Goal: Check status: Check status

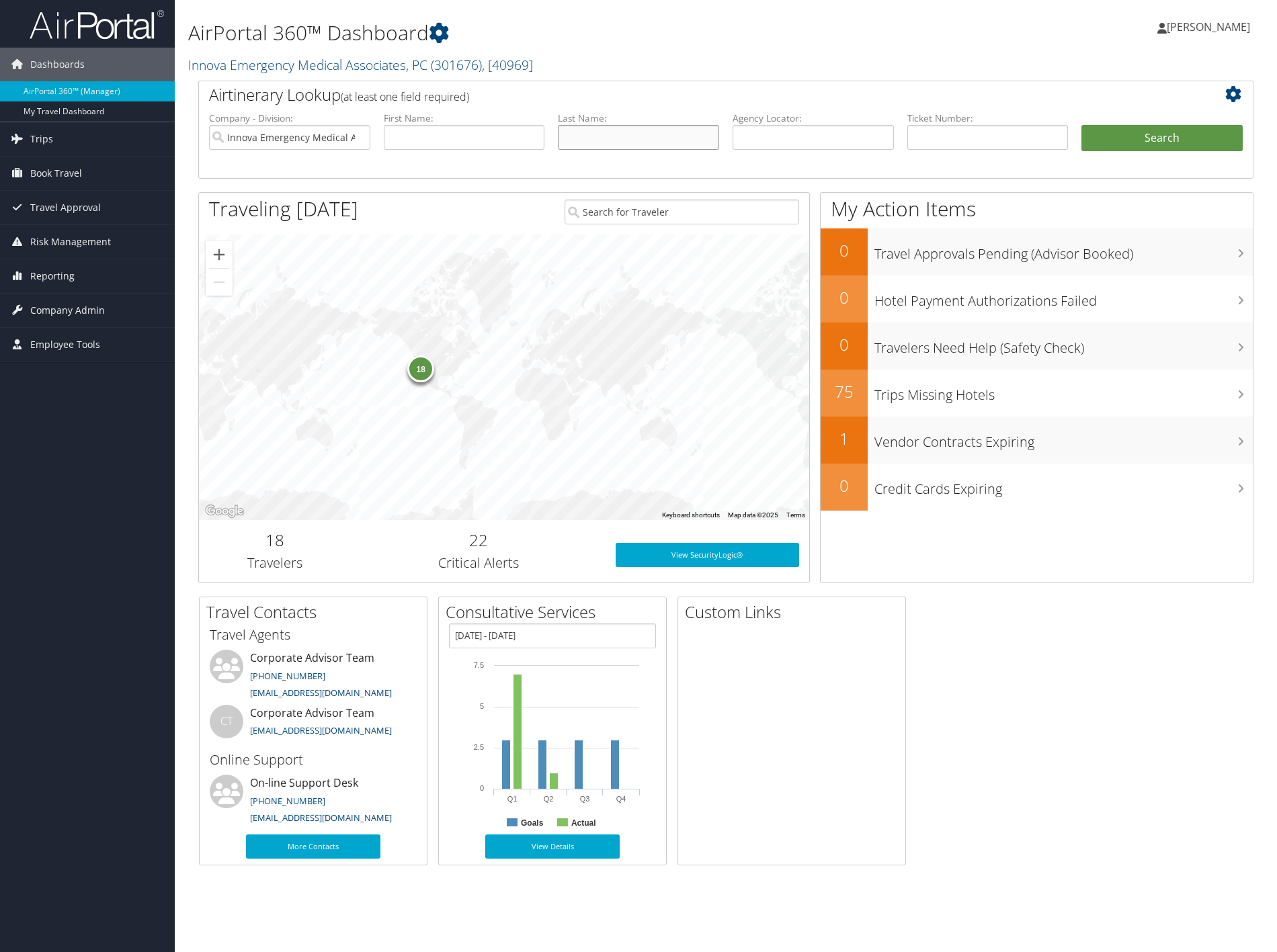
click at [654, 138] on input "text" at bounding box center [638, 137] width 162 height 25
type input "Maurantonio"
click at [1153, 135] on button "Search" at bounding box center [1162, 137] width 162 height 27
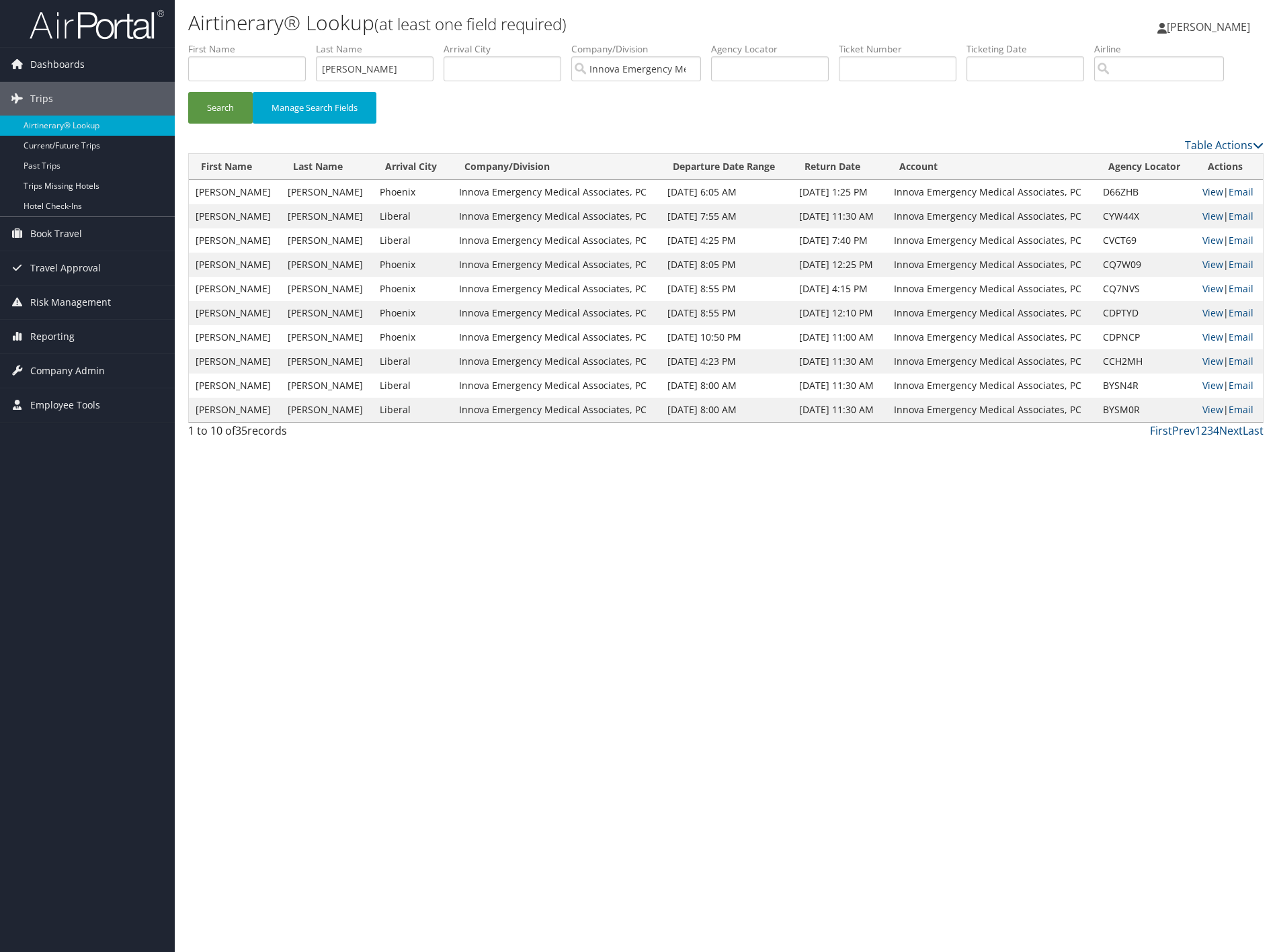
click at [1202, 199] on link "View" at bounding box center [1213, 192] width 21 height 13
click at [1206, 223] on link "View" at bounding box center [1213, 216] width 21 height 13
click at [404, 60] on input "Maurantonio" at bounding box center [375, 68] width 117 height 25
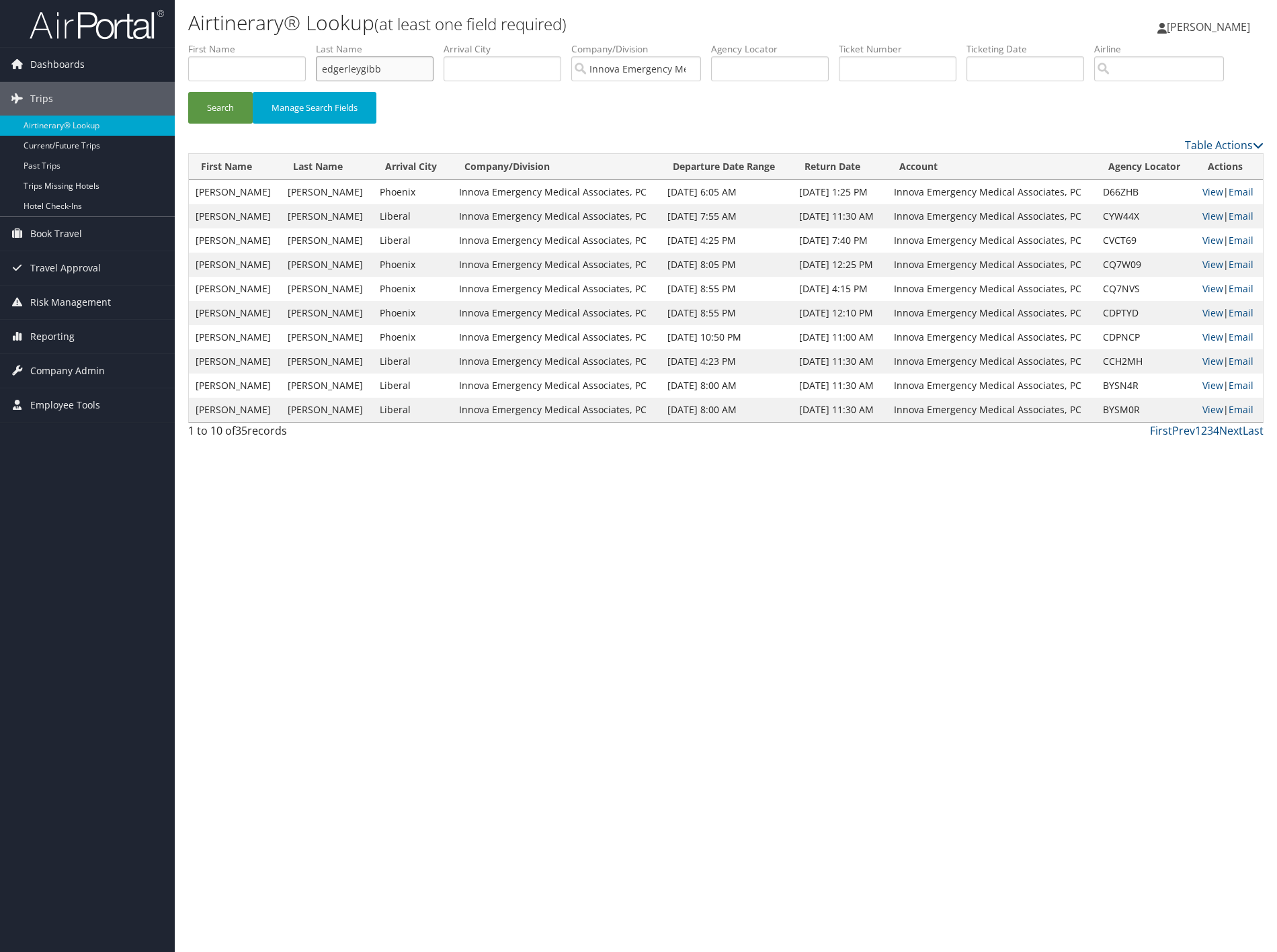
type input "edgerleygibb"
click at [188, 92] on button "Search" at bounding box center [220, 107] width 64 height 31
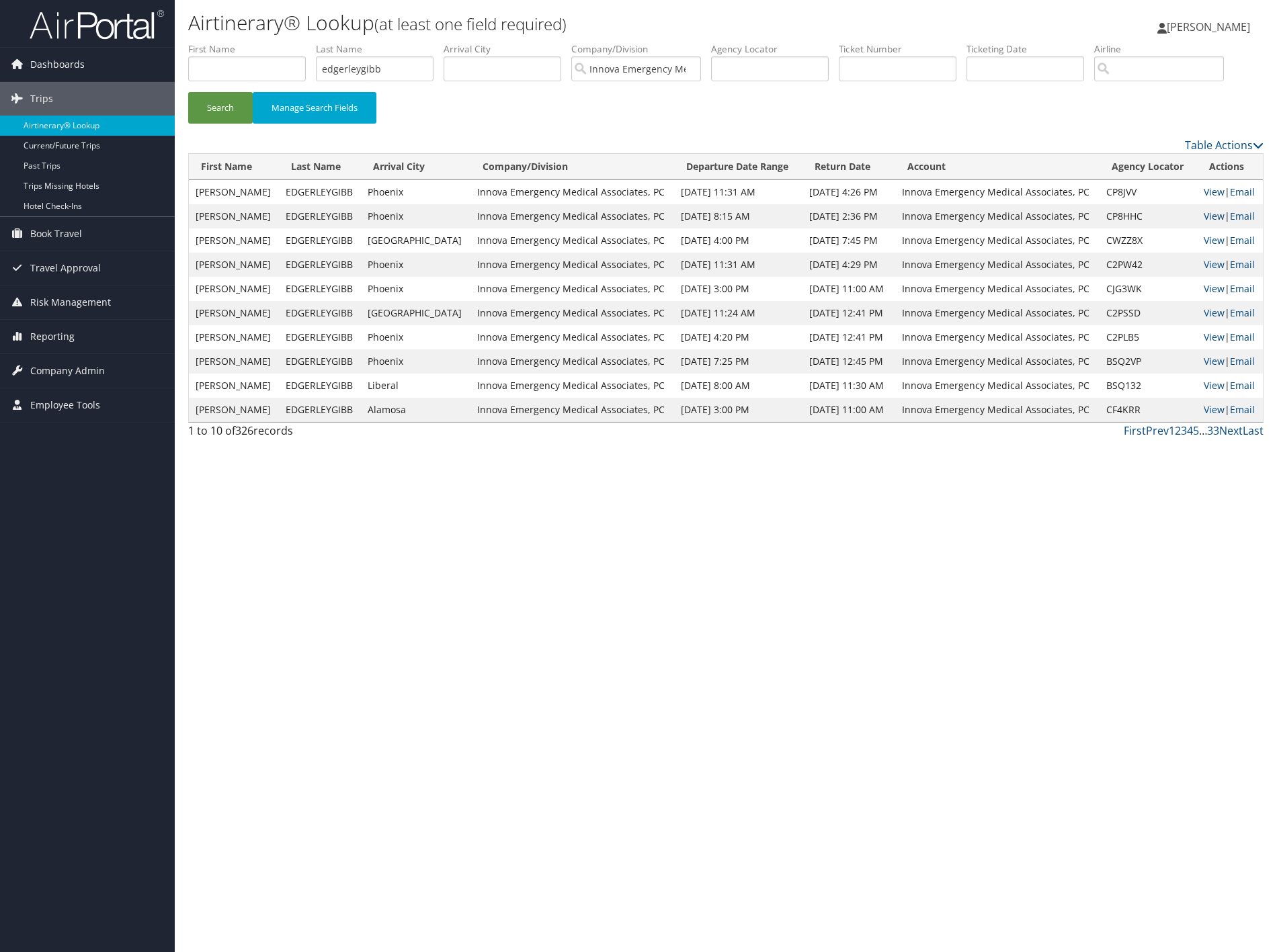
click at [1208, 223] on link "View" at bounding box center [1214, 216] width 21 height 13
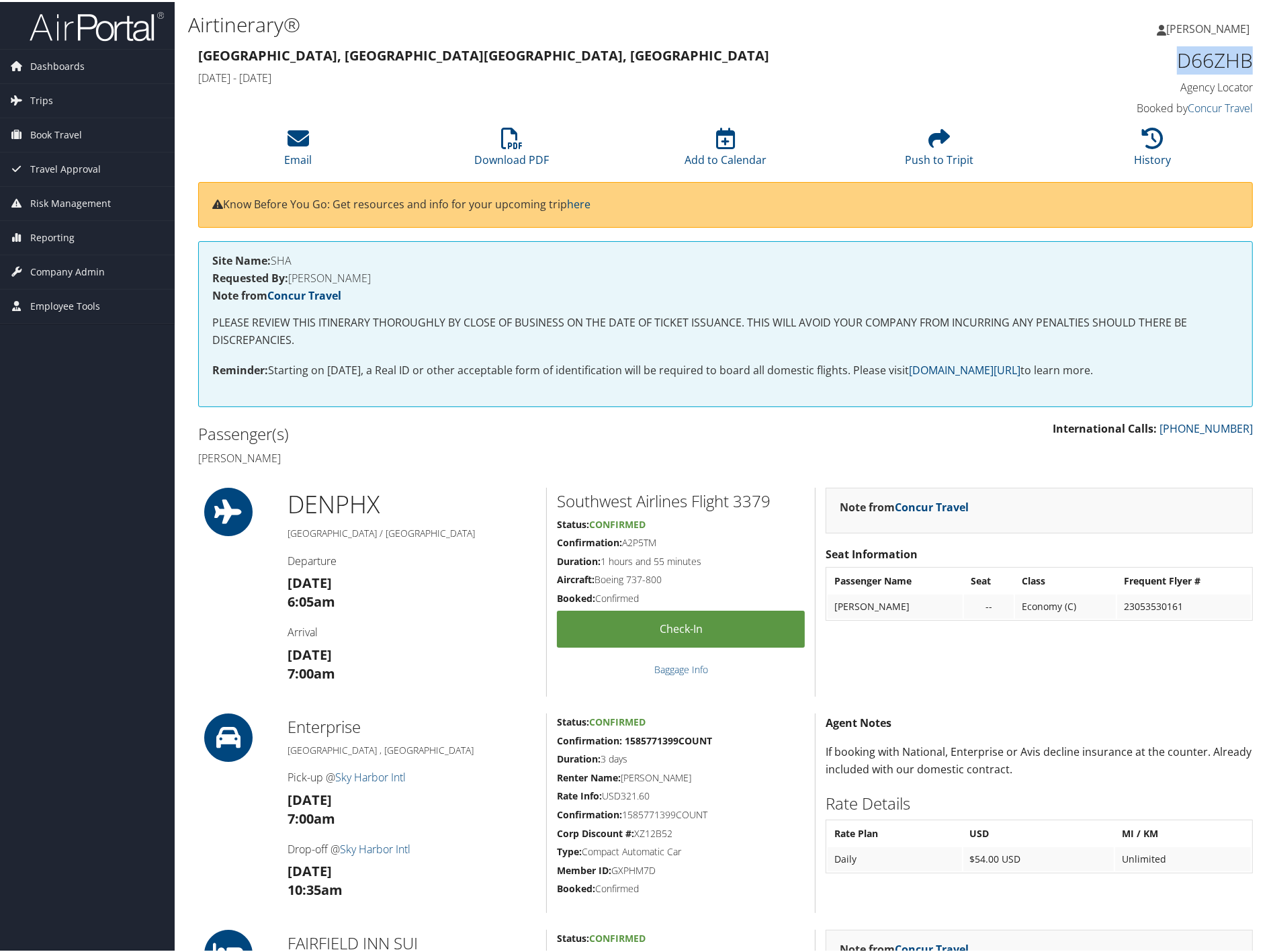
drag, startPoint x: 1246, startPoint y: 64, endPoint x: 1169, endPoint y: 62, distance: 77.0
click at [1169, 62] on h1 "D66ZHB" at bounding box center [1128, 58] width 248 height 28
copy h1 "D66ZHB"
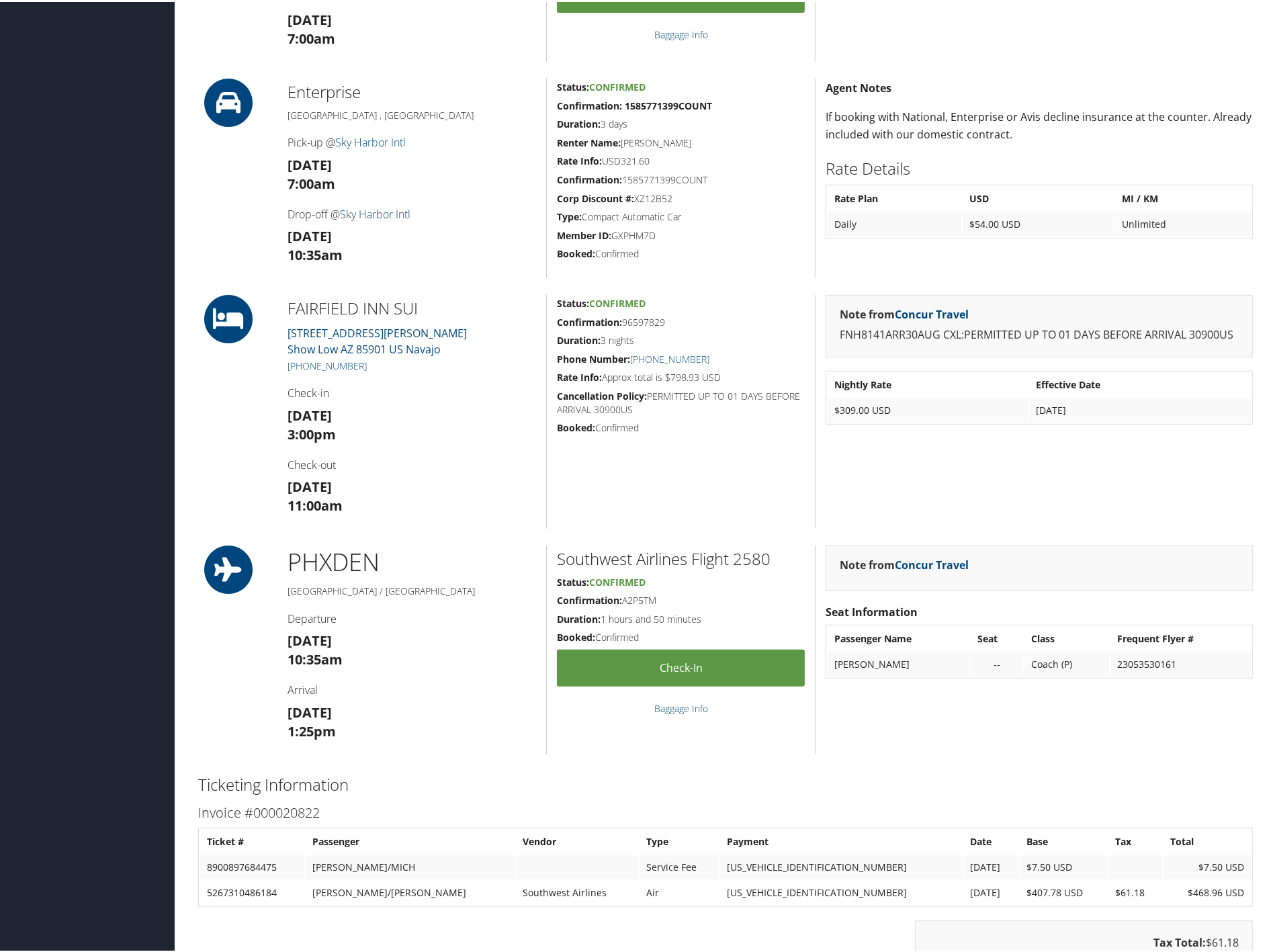
scroll to position [672, 0]
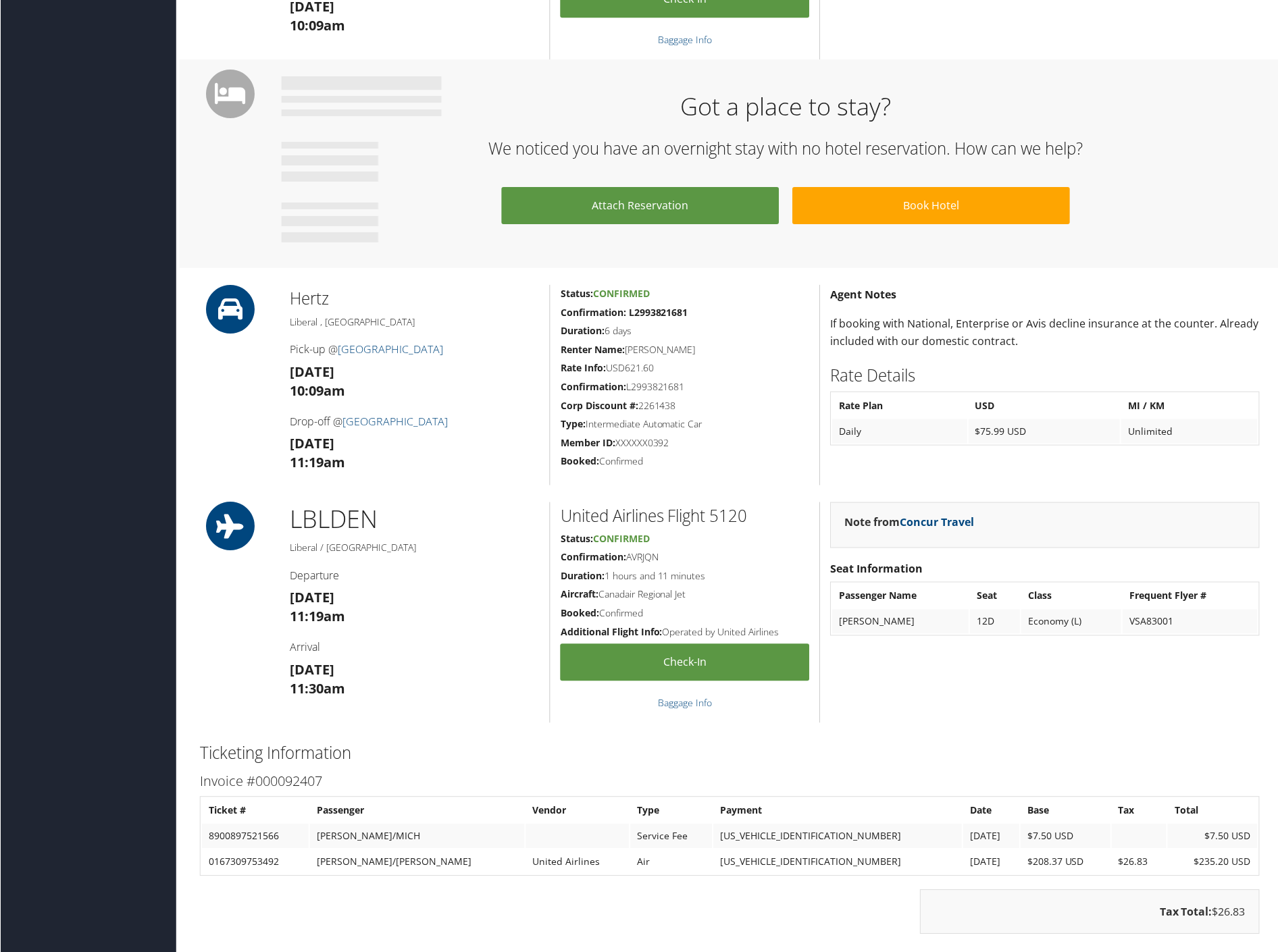
scroll to position [822, 0]
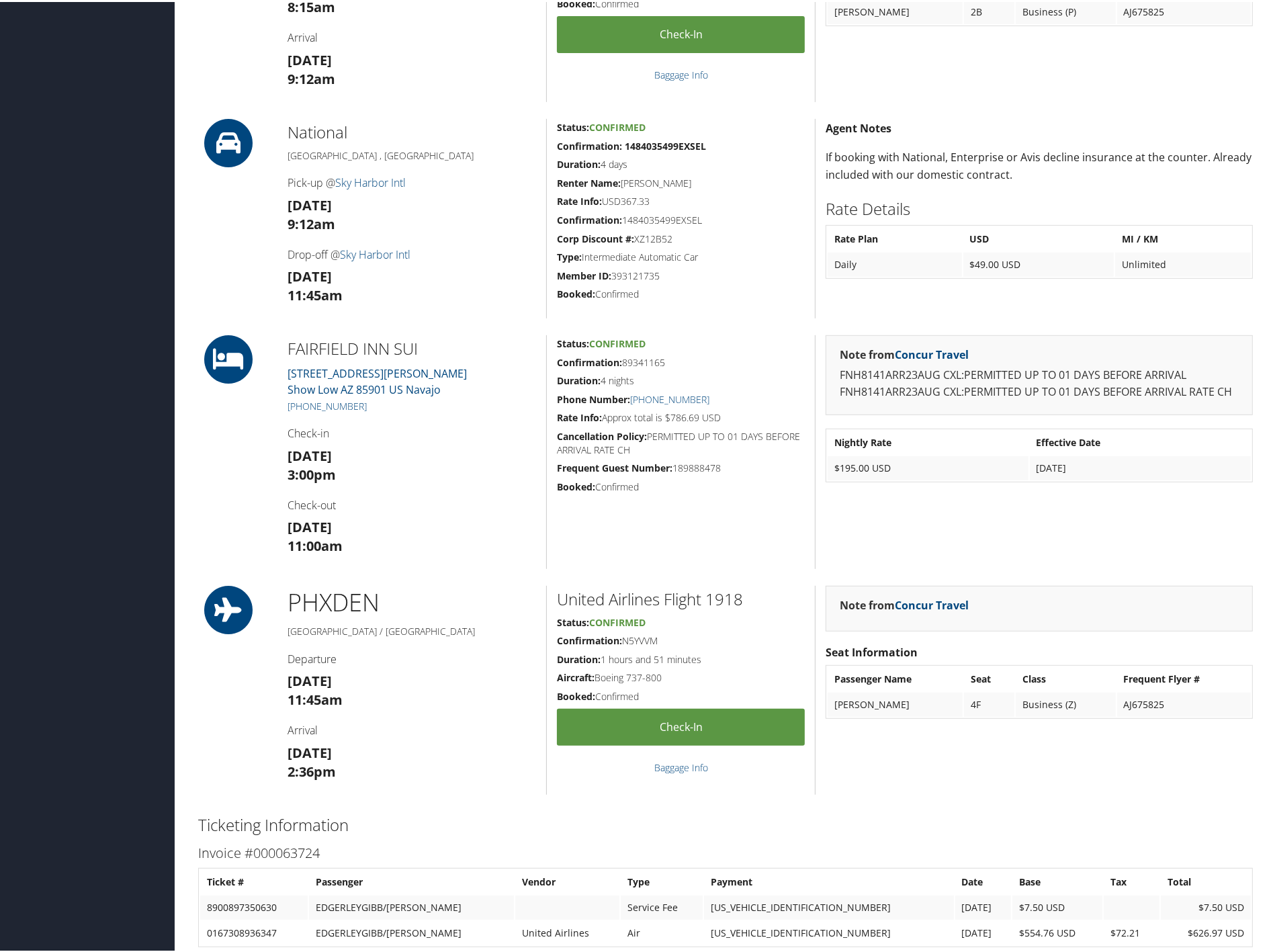
scroll to position [597, 0]
